Goal: Task Accomplishment & Management: Use online tool/utility

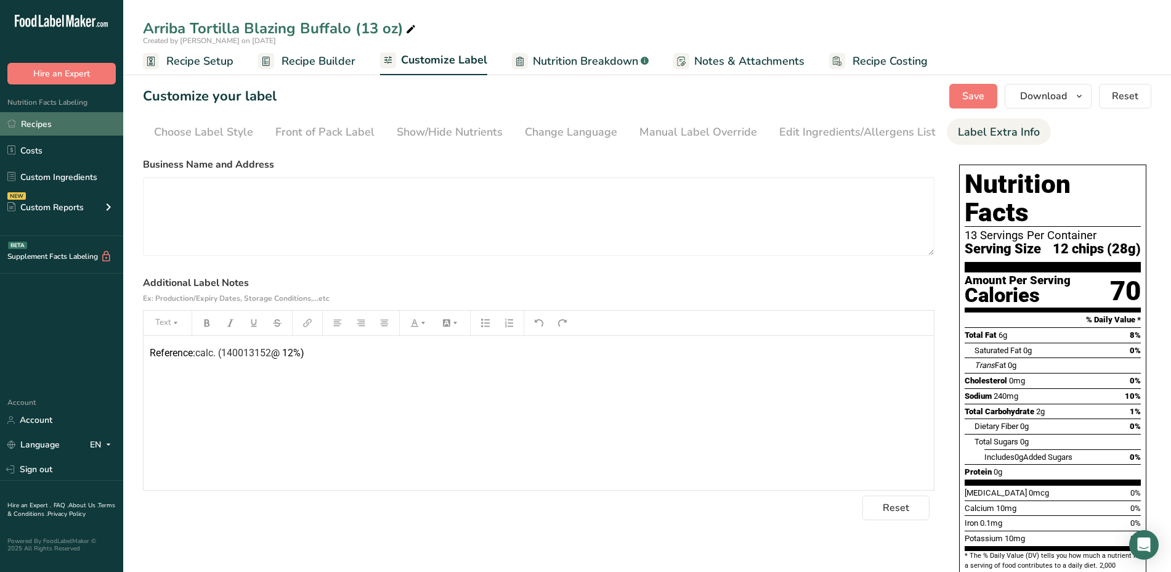
click at [55, 122] on link "Recipes" at bounding box center [61, 123] width 123 height 23
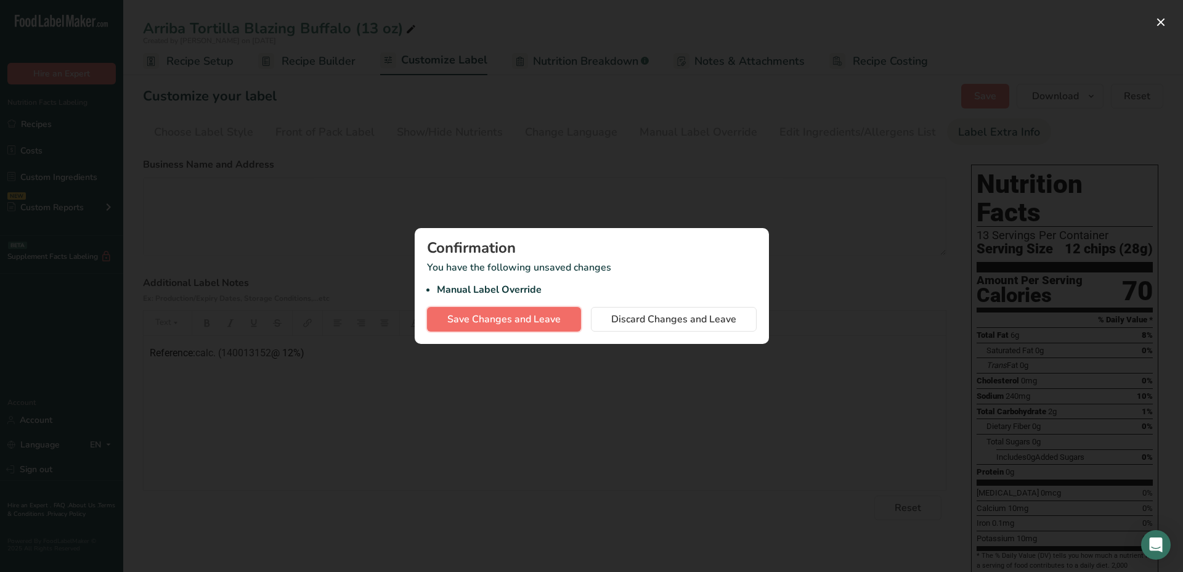
click at [510, 318] on span "Save Changes and Leave" at bounding box center [503, 319] width 113 height 15
click at [474, 315] on span "Save Changes and Leave" at bounding box center [503, 319] width 113 height 15
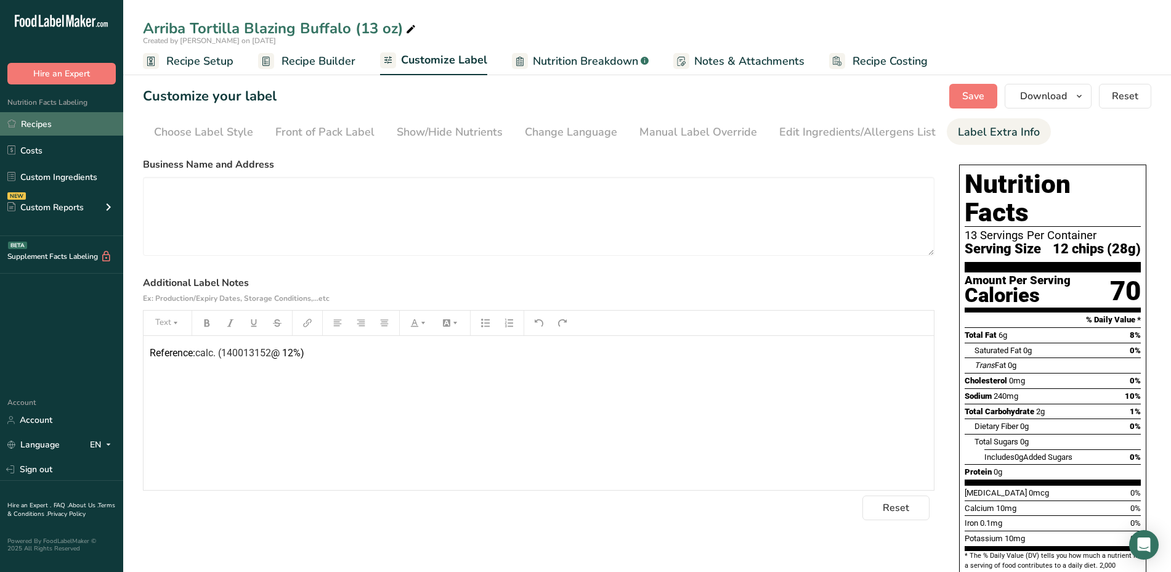
click at [51, 123] on link "Recipes" at bounding box center [61, 123] width 123 height 23
